Goal: Find specific page/section: Locate a particular part of the current website

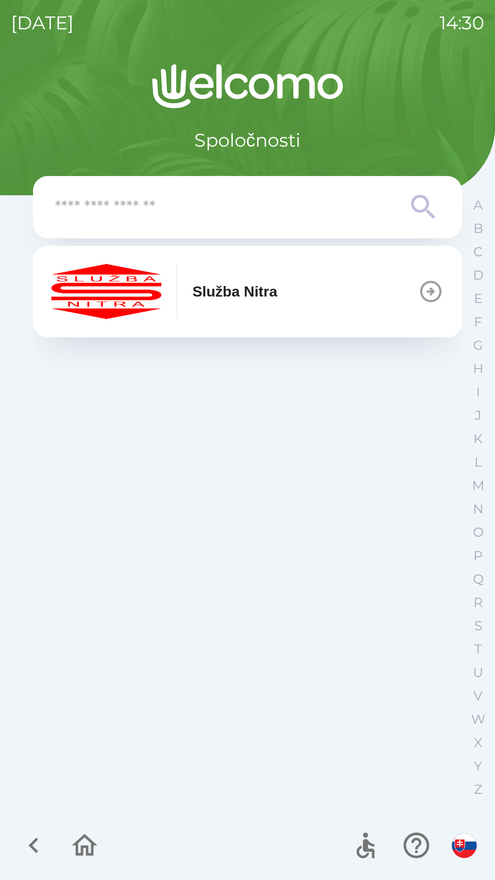
click at [201, 301] on p "Služba Nitra" at bounding box center [234, 291] width 85 height 22
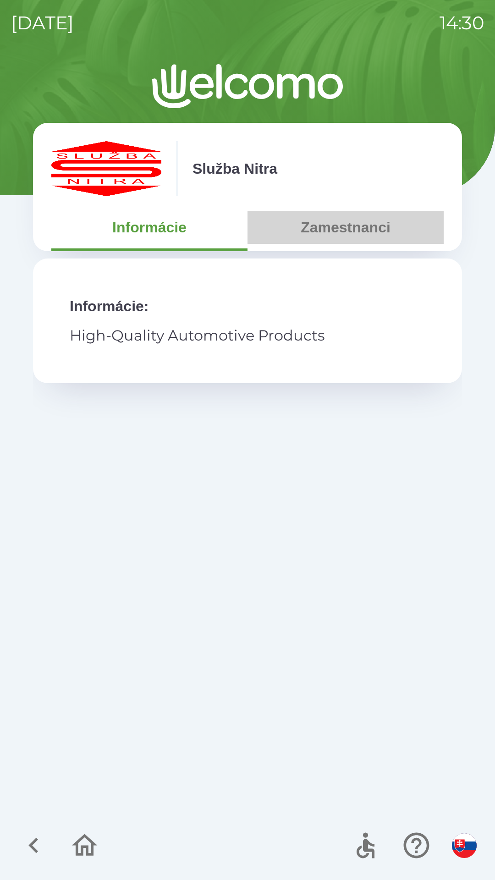
click at [319, 230] on button "Zamestnanci" at bounding box center [345, 227] width 196 height 33
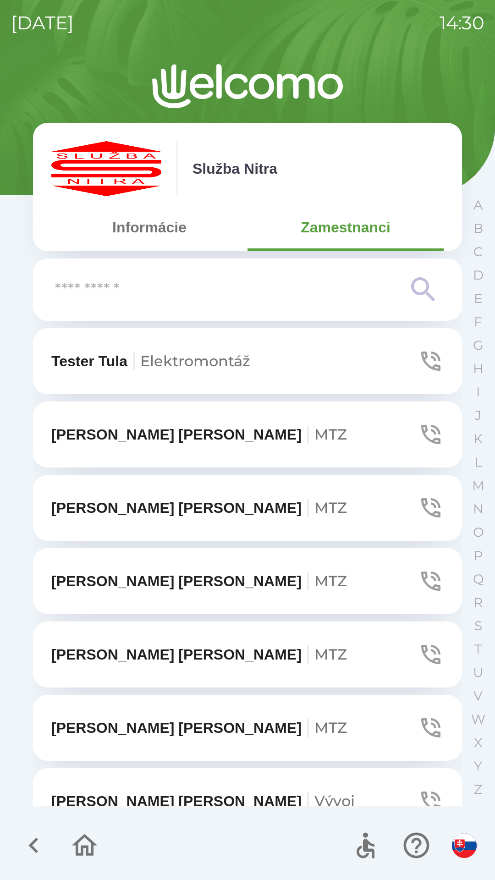
click at [132, 296] on input "text" at bounding box center [229, 289] width 348 height 25
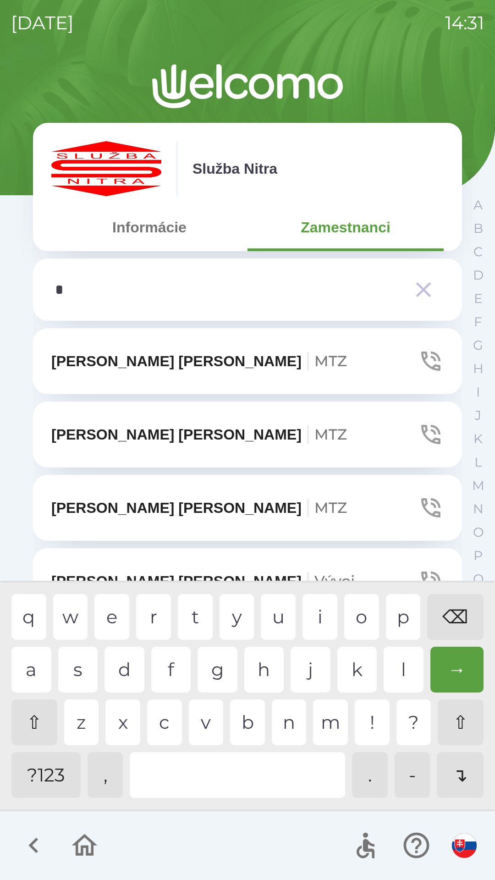
click at [318, 726] on div "m" at bounding box center [330, 722] width 35 height 46
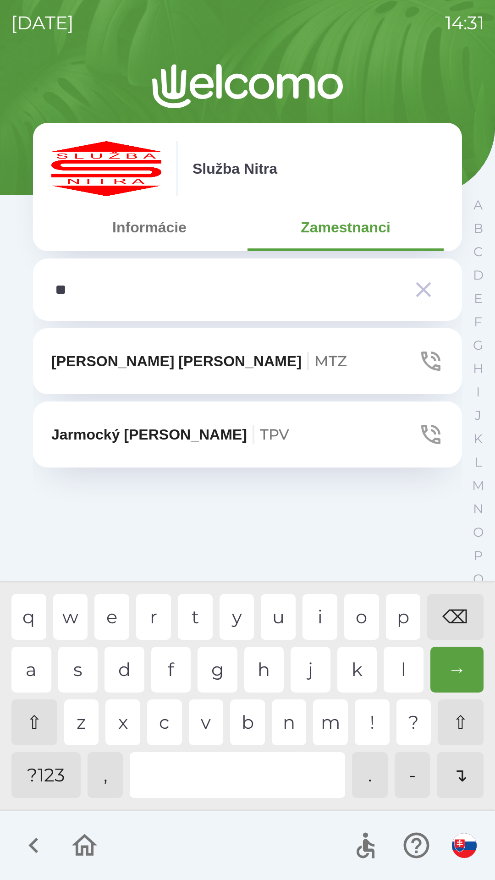
click at [360, 614] on div "o" at bounding box center [361, 617] width 35 height 46
type input "***"
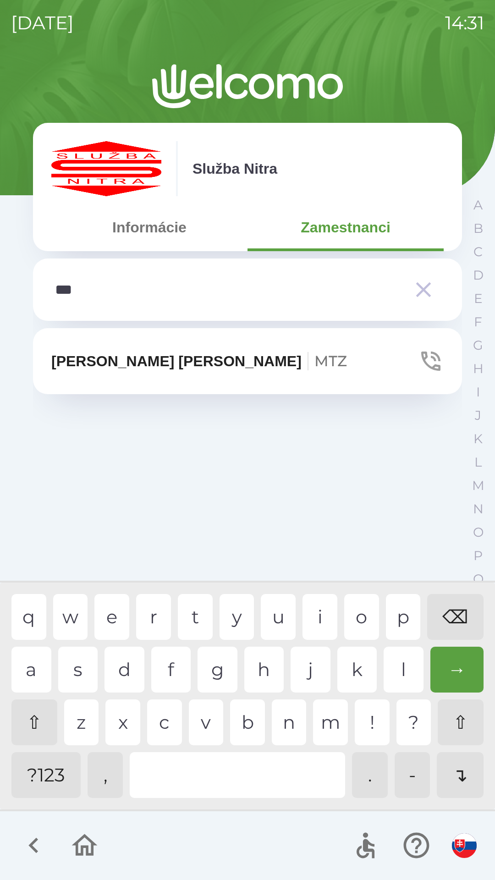
click at [193, 614] on div "t" at bounding box center [195, 617] width 35 height 46
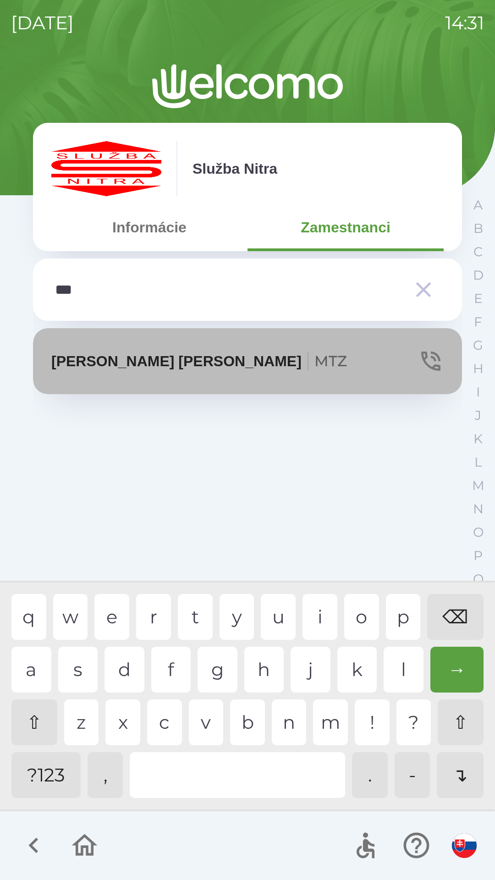
click at [127, 363] on p "[PERSON_NAME] MTZ" at bounding box center [199, 361] width 296 height 22
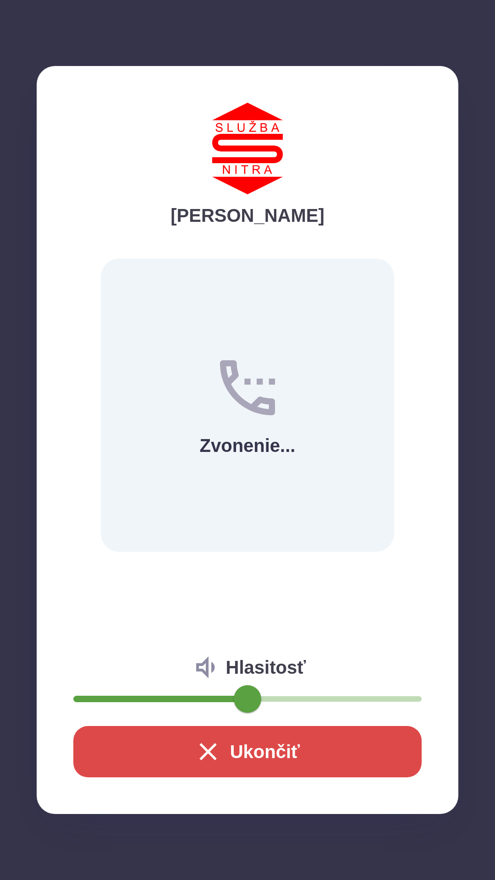
click at [325, 748] on button "Ukončiť" at bounding box center [247, 751] width 348 height 51
